Goal: Transaction & Acquisition: Book appointment/travel/reservation

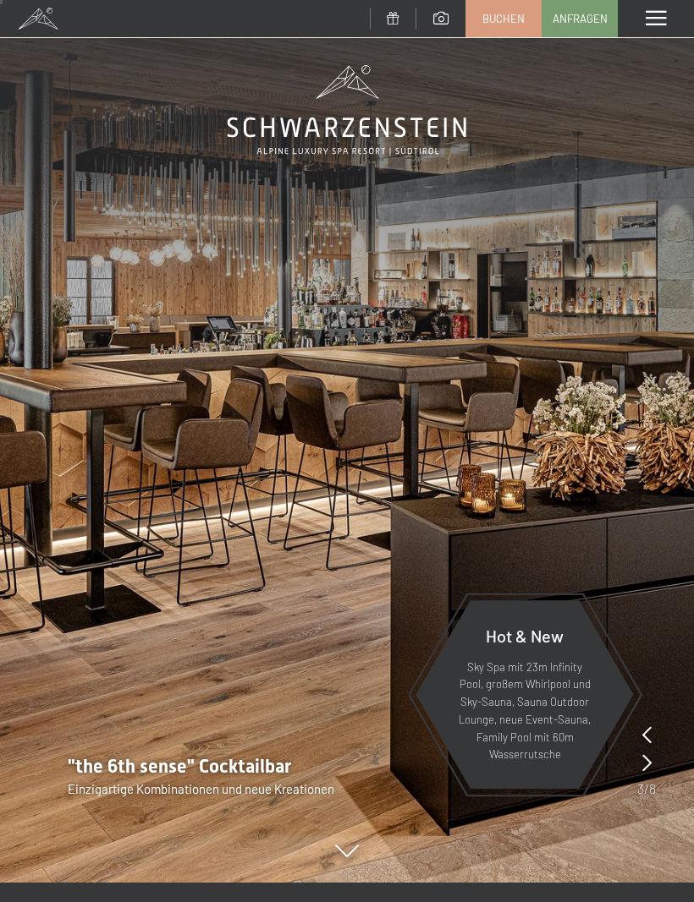
scroll to position [18, 0]
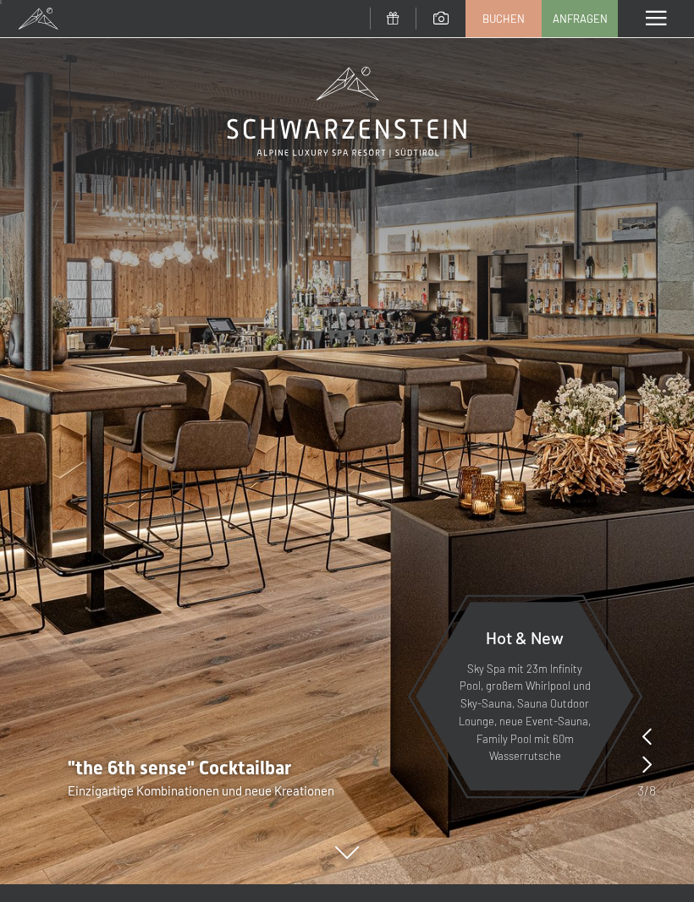
click at [649, 761] on icon at bounding box center [646, 764] width 9 height 17
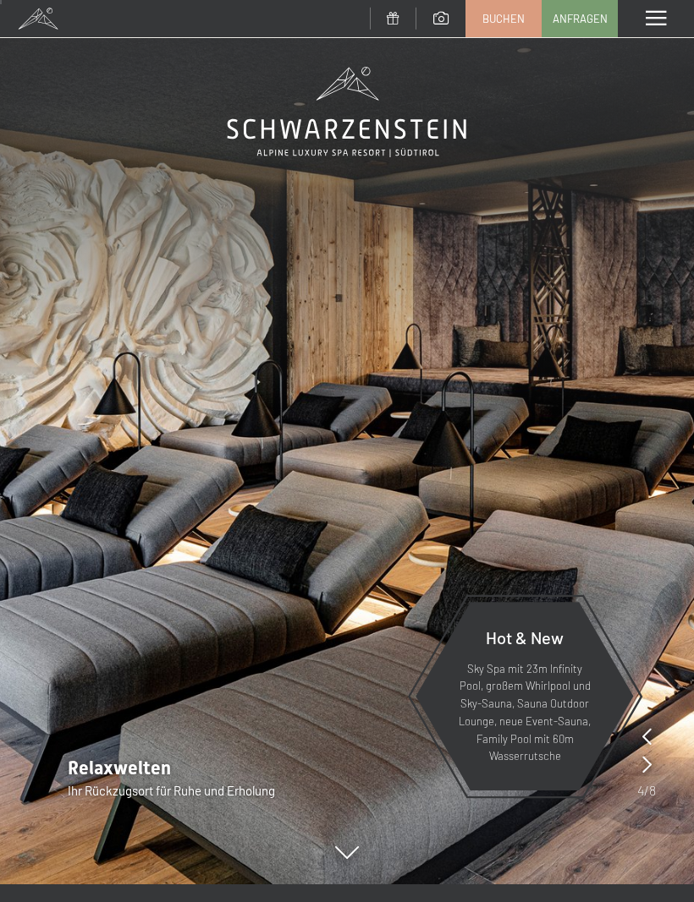
click at [644, 767] on icon at bounding box center [646, 764] width 9 height 17
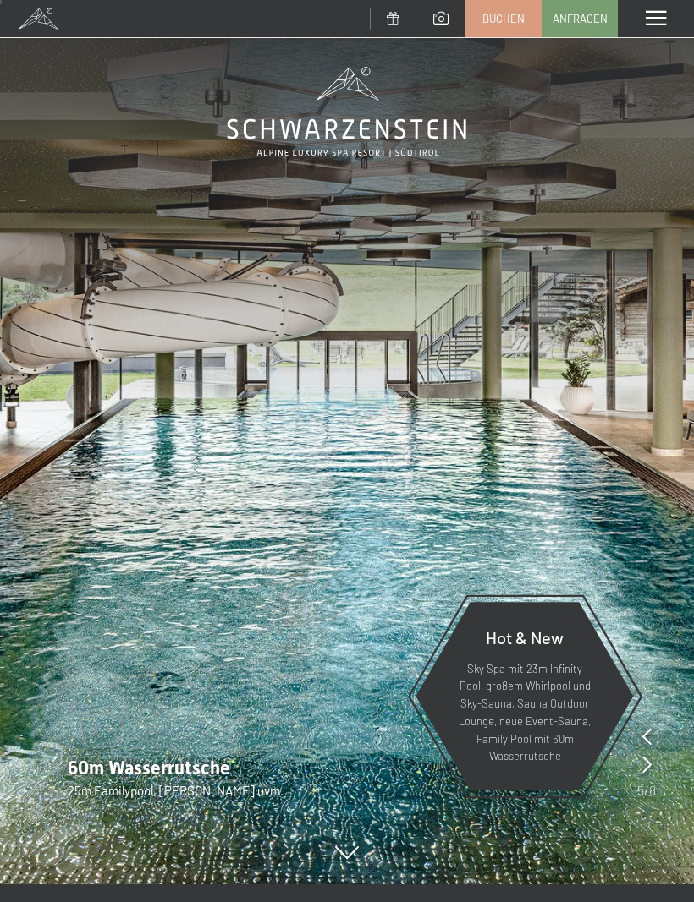
click at [644, 760] on icon at bounding box center [646, 764] width 9 height 17
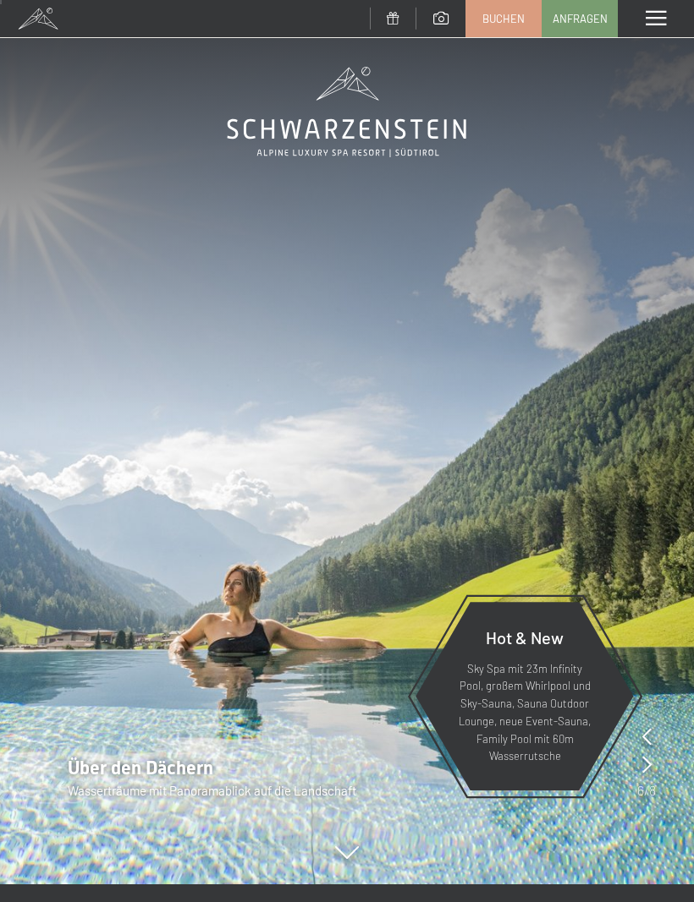
click at [633, 760] on div "Hot & New Sky Spa mit 23m Infinity Pool, großem Whirlpool und Sky-Sauna, Sauna …" at bounding box center [524, 696] width 220 height 223
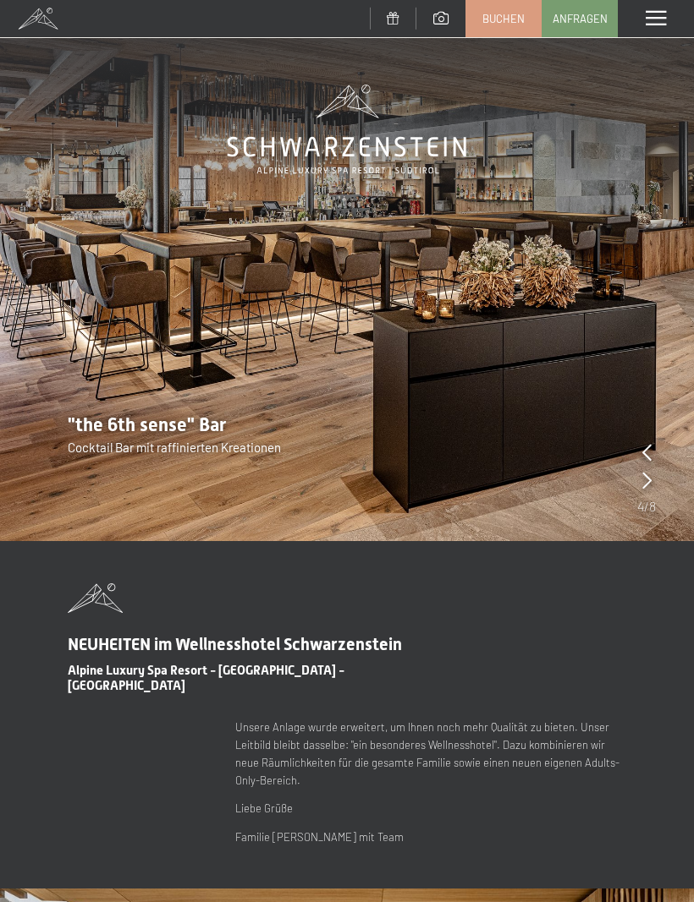
click at [664, 541] on img at bounding box center [347, 270] width 694 height 541
click at [648, 485] on icon at bounding box center [646, 480] width 9 height 17
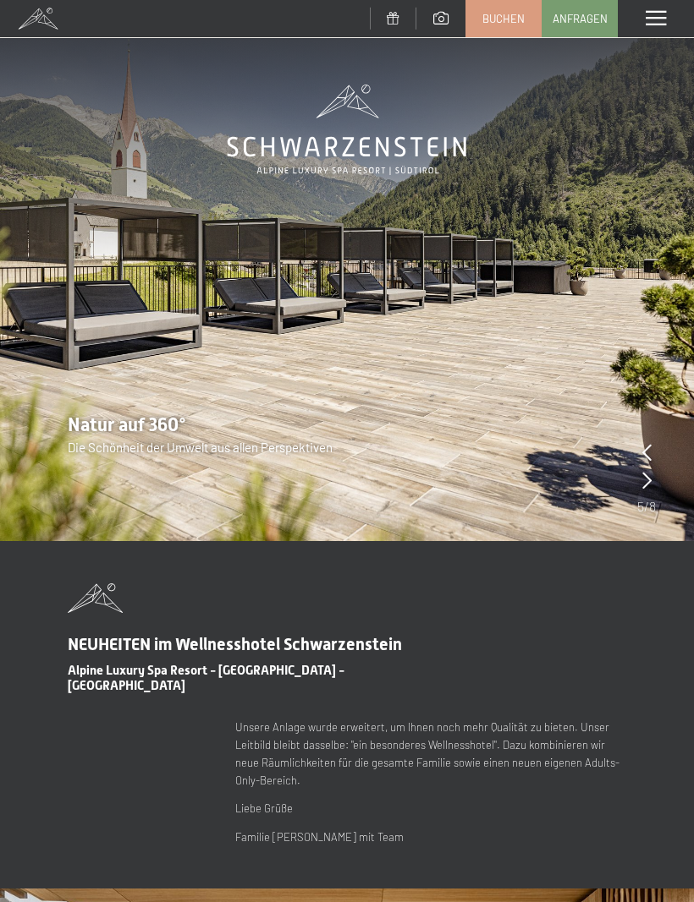
click at [642, 481] on icon at bounding box center [646, 480] width 9 height 17
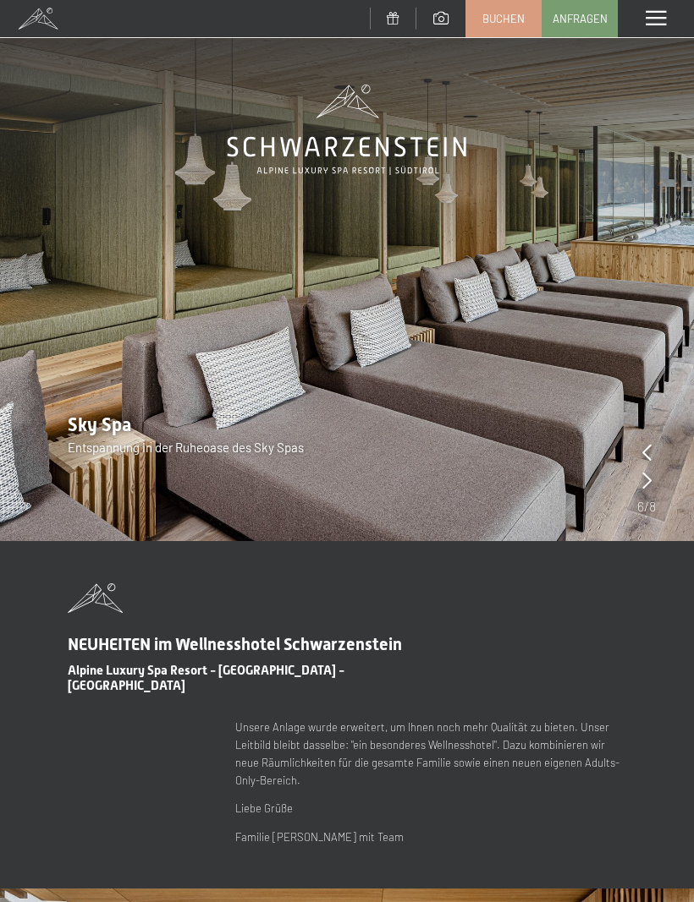
click at [633, 475] on img at bounding box center [347, 270] width 694 height 541
click at [643, 479] on icon at bounding box center [646, 480] width 9 height 17
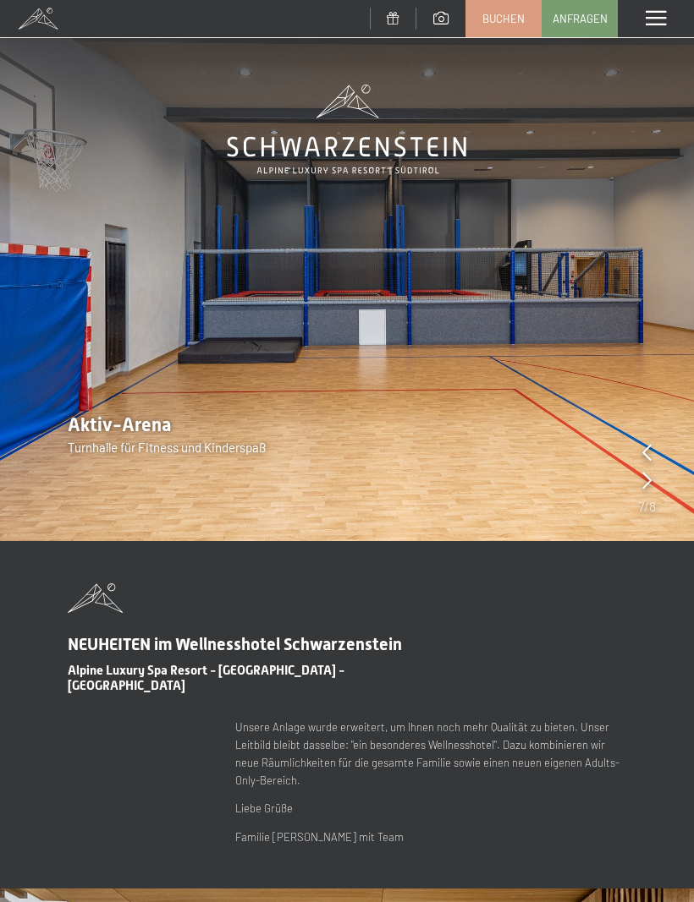
click at [642, 484] on icon at bounding box center [646, 480] width 9 height 17
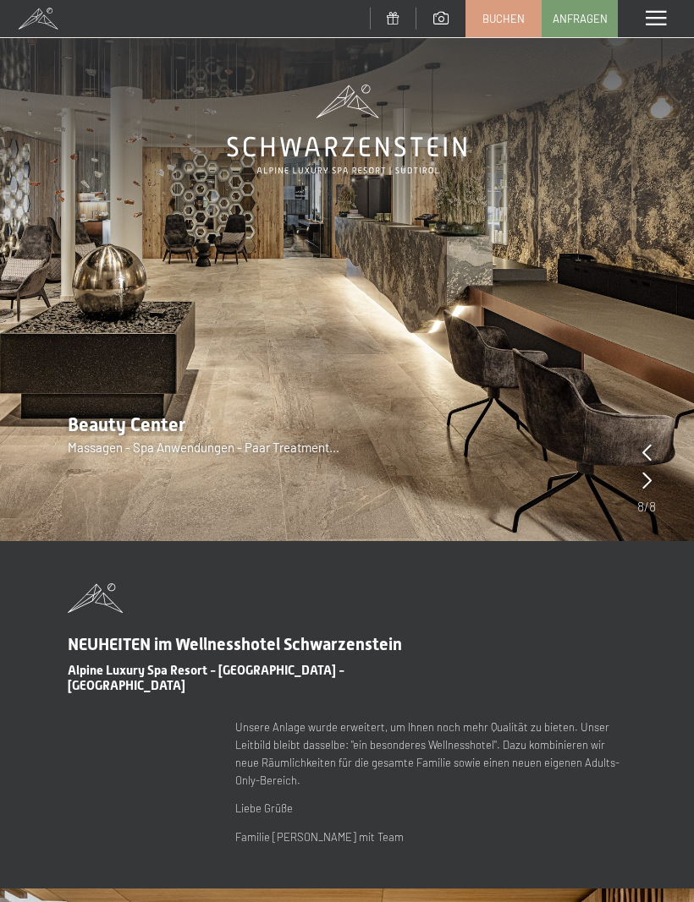
click at [633, 483] on img at bounding box center [347, 270] width 694 height 541
click at [642, 482] on icon at bounding box center [646, 480] width 9 height 17
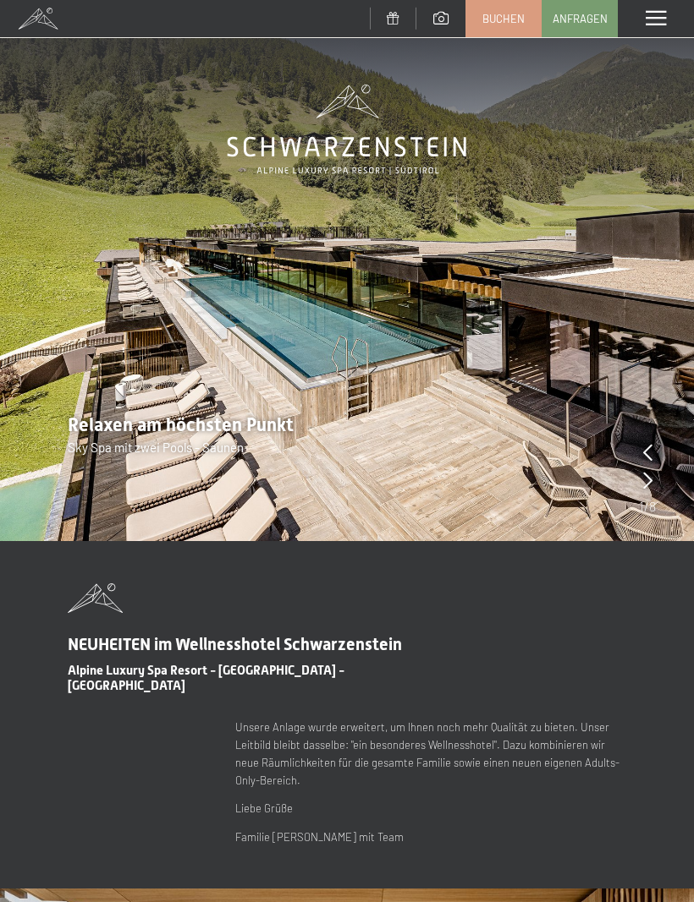
click at [638, 484] on img at bounding box center [347, 270] width 694 height 541
click at [645, 479] on icon at bounding box center [647, 480] width 9 height 17
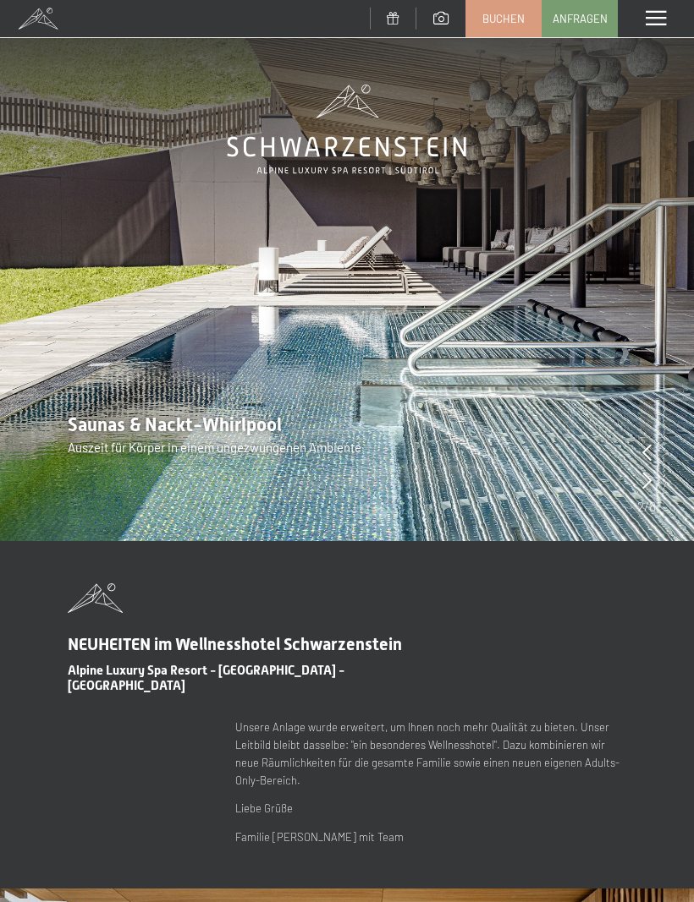
click at [650, 483] on icon at bounding box center [646, 480] width 9 height 17
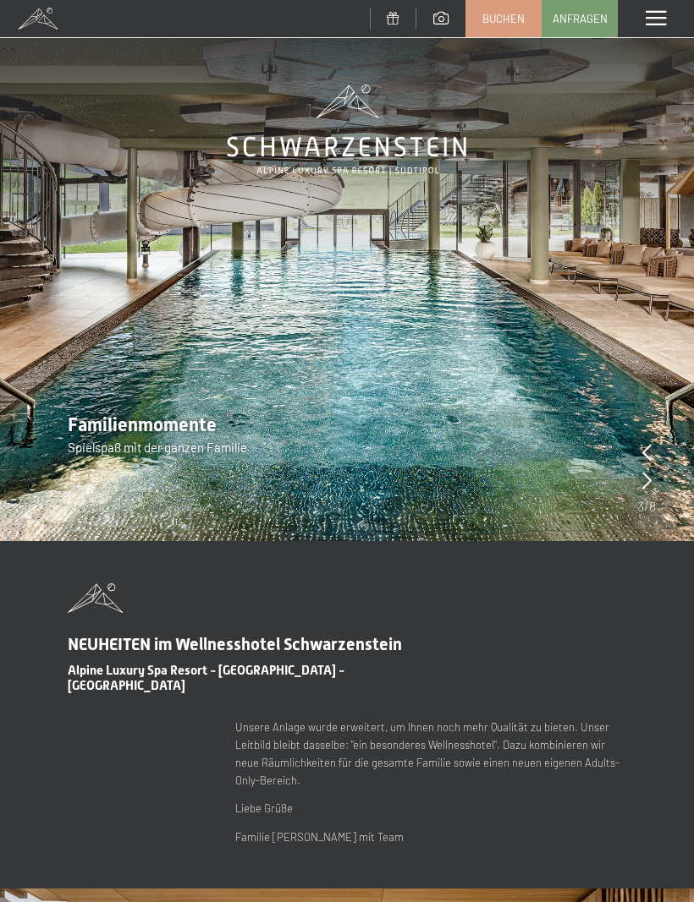
click at [646, 486] on icon at bounding box center [646, 480] width 9 height 17
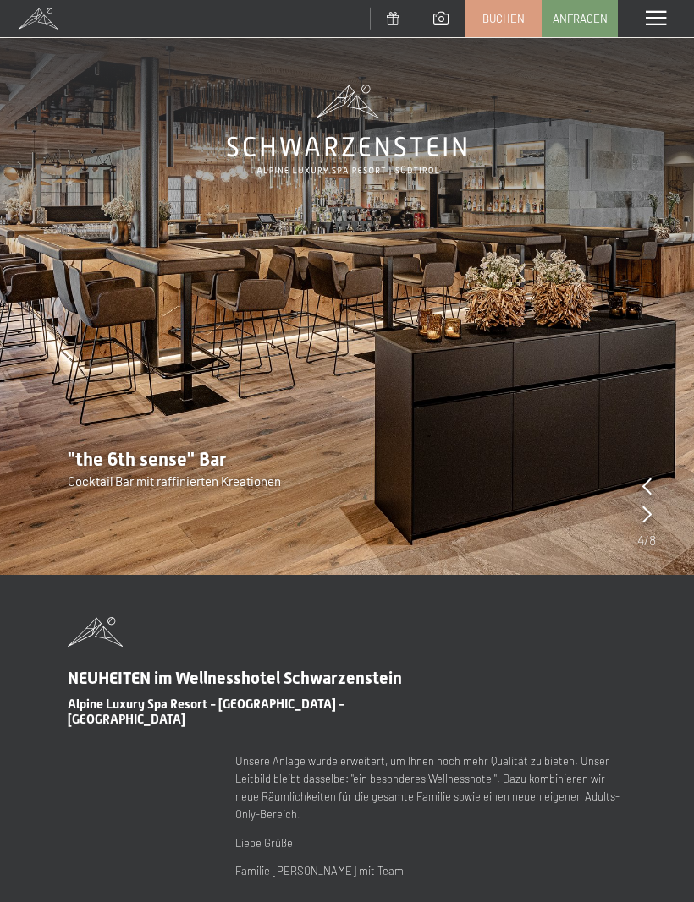
click at [656, 15] on span at bounding box center [655, 18] width 20 height 15
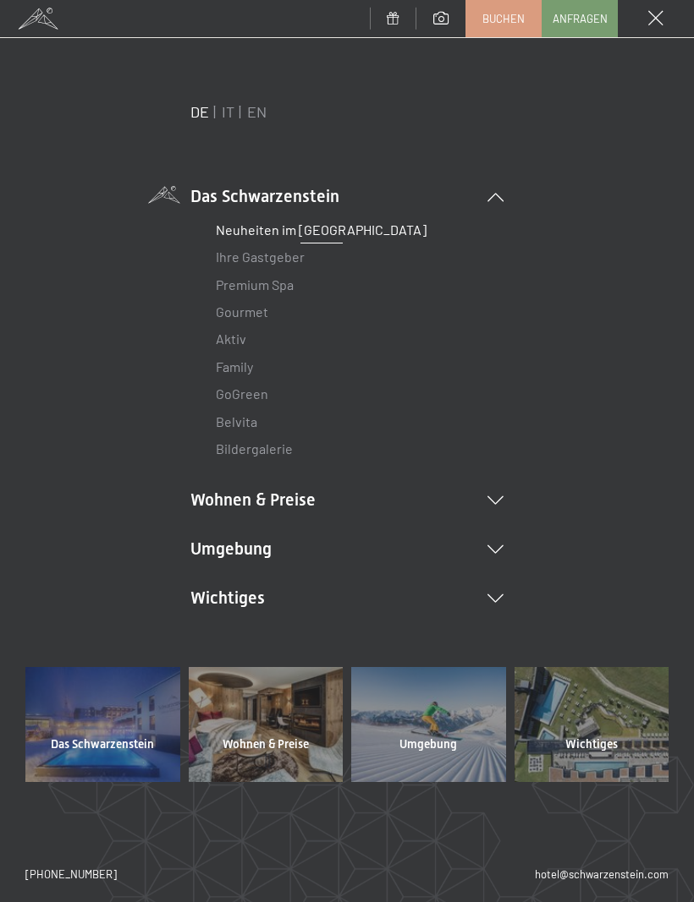
click at [499, 489] on li "Wohnen & Preise Inklusivleistungen Zimmer & Preise Liste Angebote Liste Familie…" at bounding box center [346, 500] width 313 height 24
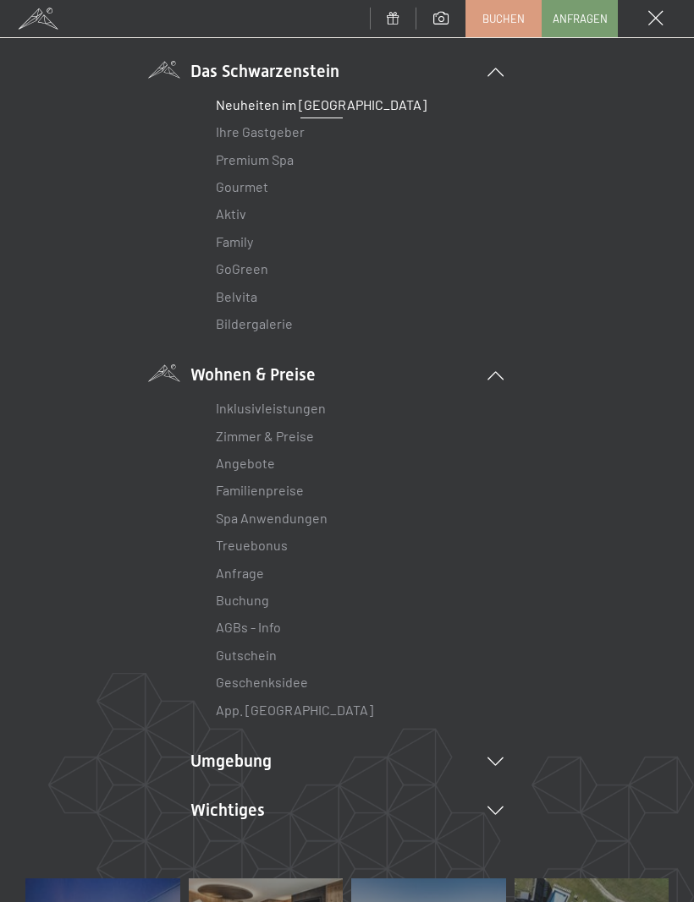
scroll to position [126, 0]
click at [309, 436] on link "Zimmer & Preise" at bounding box center [265, 435] width 98 height 16
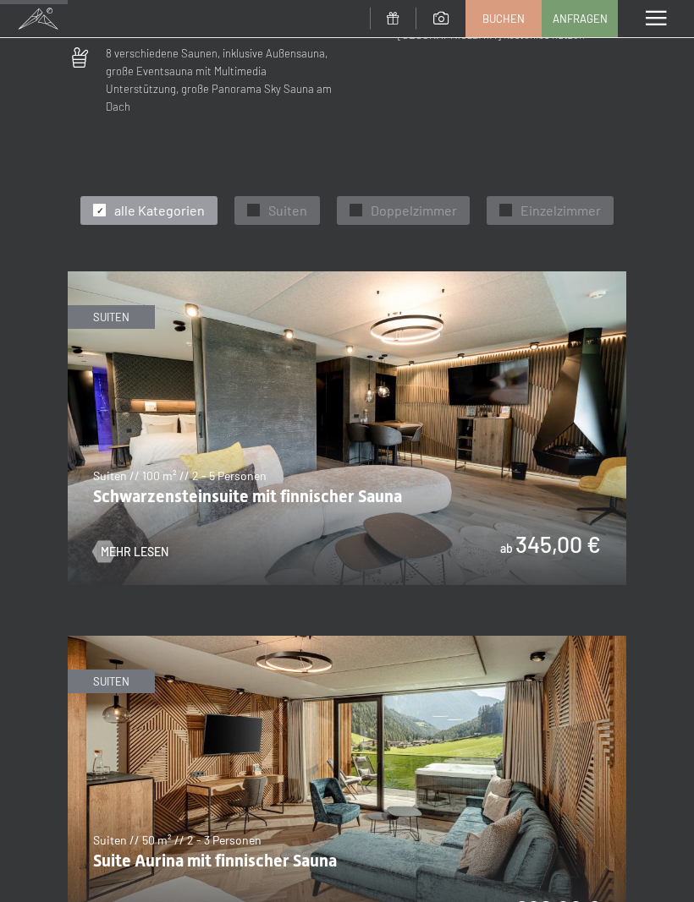
scroll to position [641, 0]
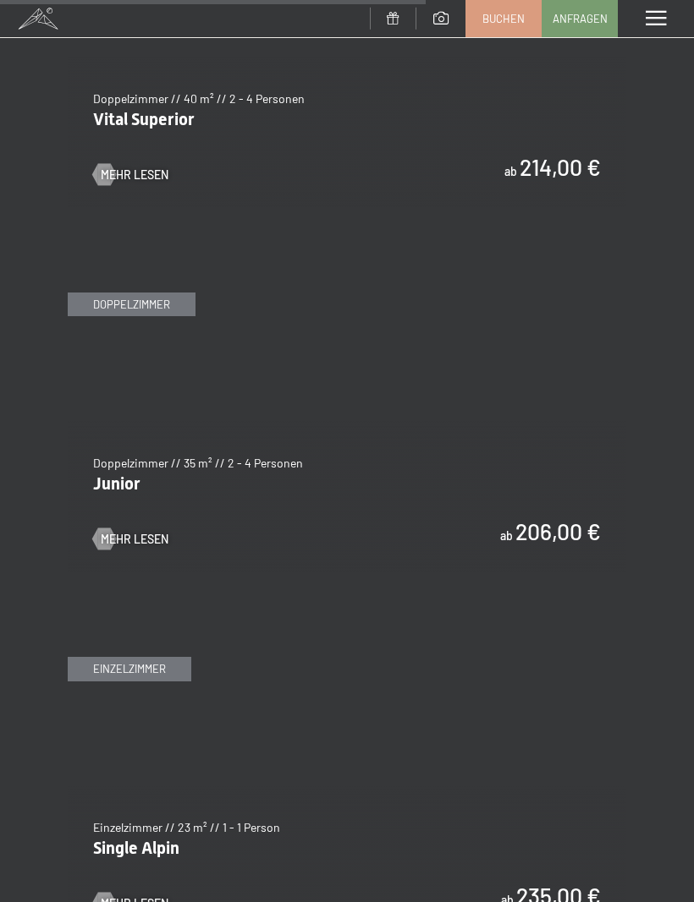
scroll to position [3931, 0]
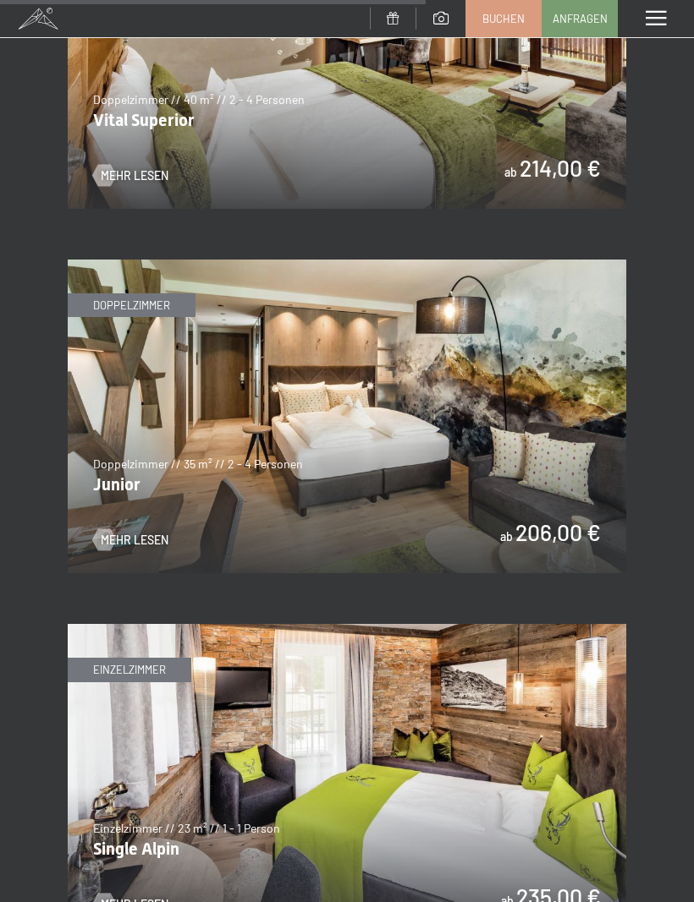
click at [134, 897] on span "Mehr Lesen" at bounding box center [135, 905] width 68 height 17
